Goal: Find specific page/section: Find specific page/section

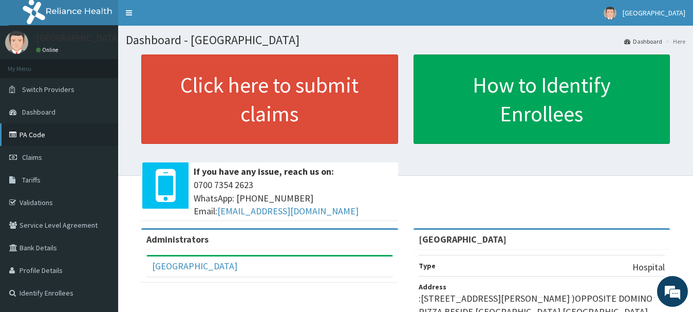
click at [25, 135] on link "PA Code" at bounding box center [59, 134] width 118 height 23
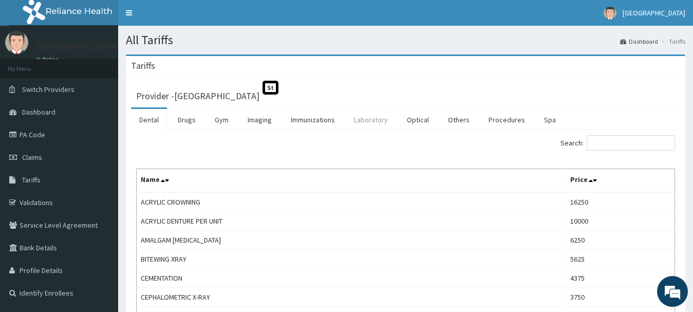
click at [382, 119] on link "Laboratory" at bounding box center [371, 120] width 50 height 22
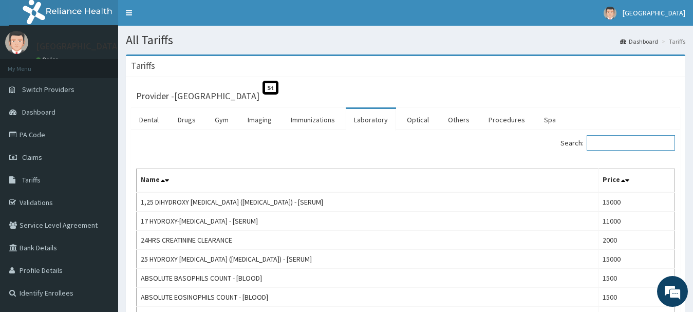
click at [622, 141] on input "Search:" at bounding box center [631, 142] width 88 height 15
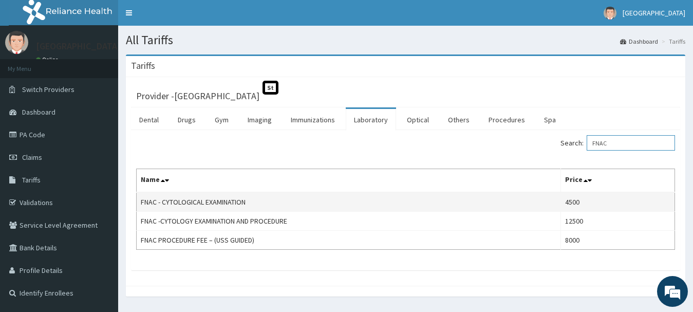
drag, startPoint x: 620, startPoint y: 148, endPoint x: 277, endPoint y: 199, distance: 346.9
click at [279, 199] on div "Search: FNAC Name Price FNAC - CYTOLOGICAL EXAMINATION 4500 FNAC -CYTOLOGY EXAM…" at bounding box center [405, 192] width 539 height 115
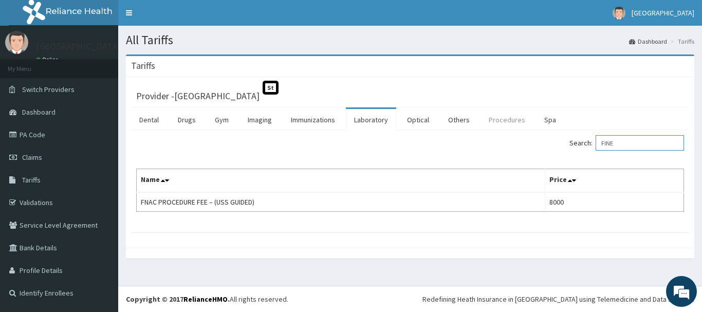
type input "FINE"
click at [504, 121] on link "Procedures" at bounding box center [506, 120] width 53 height 22
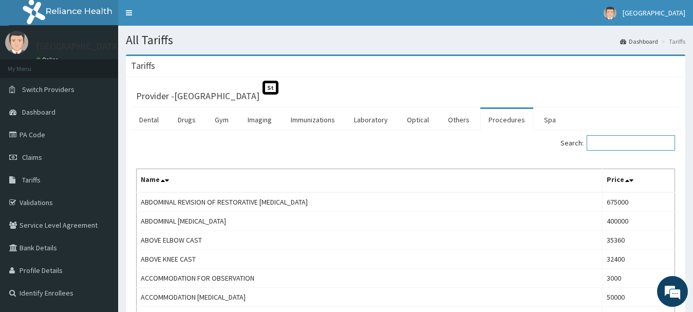
click at [622, 147] on input "Search:" at bounding box center [631, 142] width 88 height 15
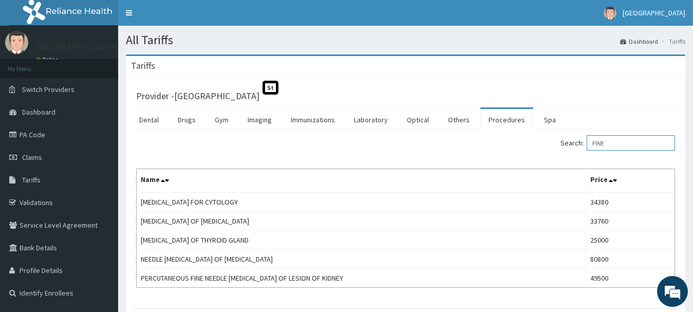
type input "FINE"
